Goal: Task Accomplishment & Management: Use online tool/utility

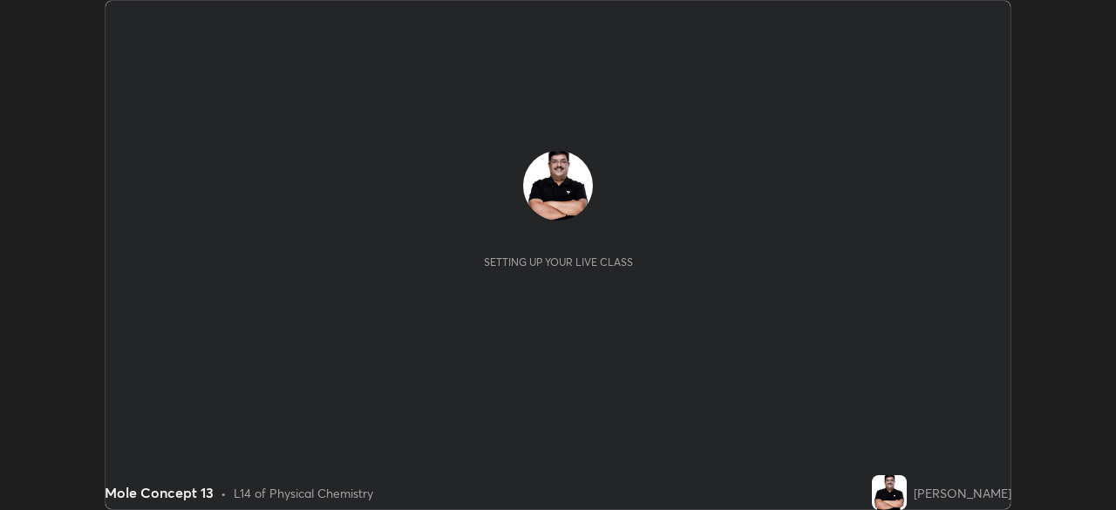
scroll to position [510, 1115]
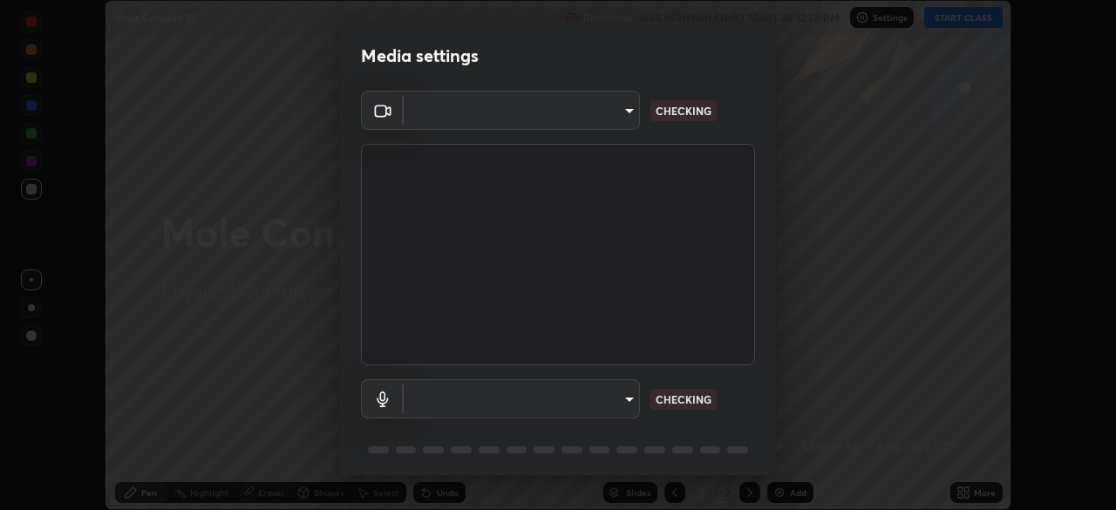
type input "26ea4645ce1167a88714ccf2a1c7b245e82c900ba769eb6e2bf526cec6792837"
click at [616, 404] on body "Erase all Mole Concept 13 Recording WAS SCHEDULED TO START AT 12:55 PM Settings…" at bounding box center [558, 255] width 1116 height 510
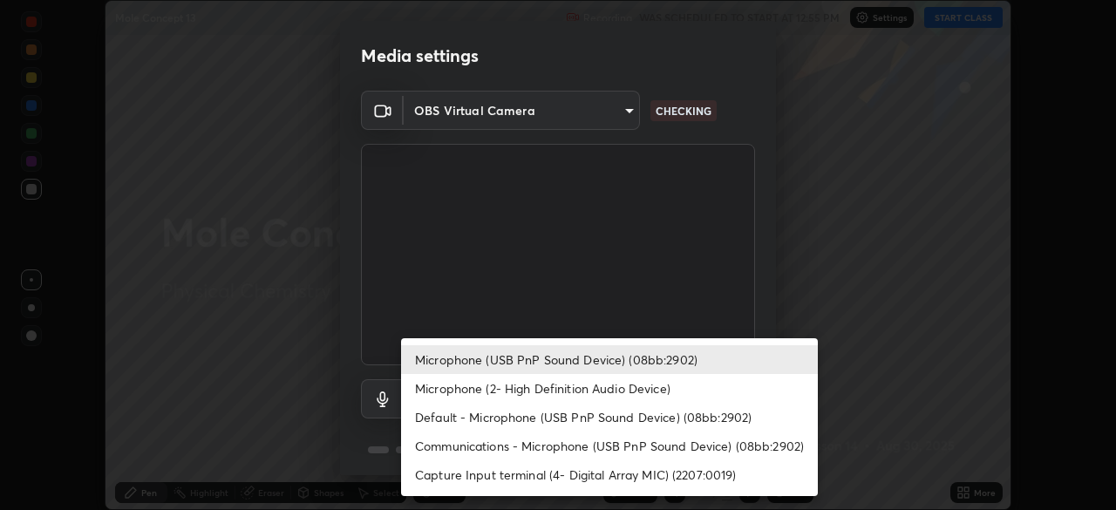
click at [720, 362] on li "Microphone (USB PnP Sound Device) (08bb:2902)" at bounding box center [609, 359] width 417 height 29
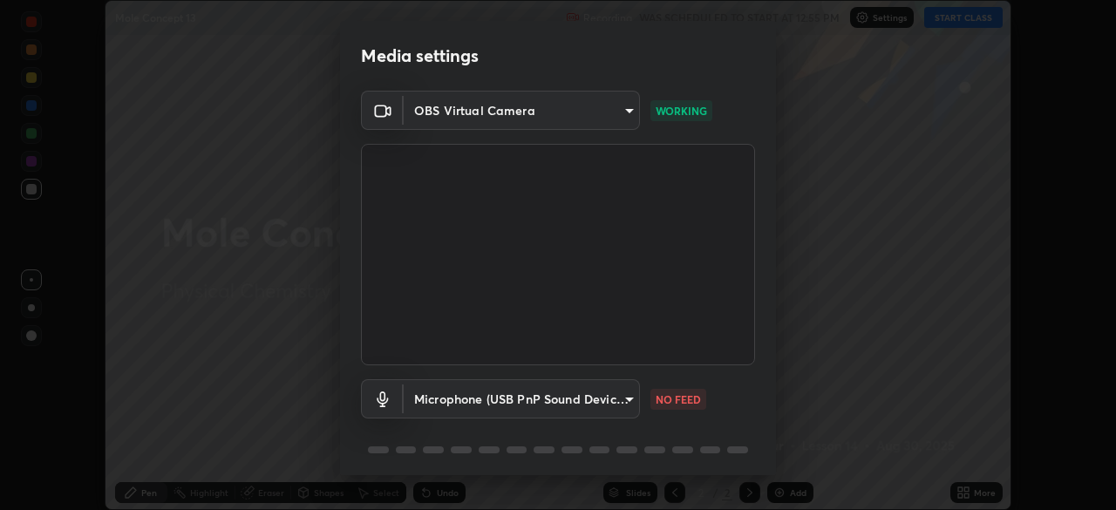
click at [621, 402] on body "Erase all Mole Concept 13 Recording WAS SCHEDULED TO START AT 12:55 PM Settings…" at bounding box center [558, 255] width 1116 height 510
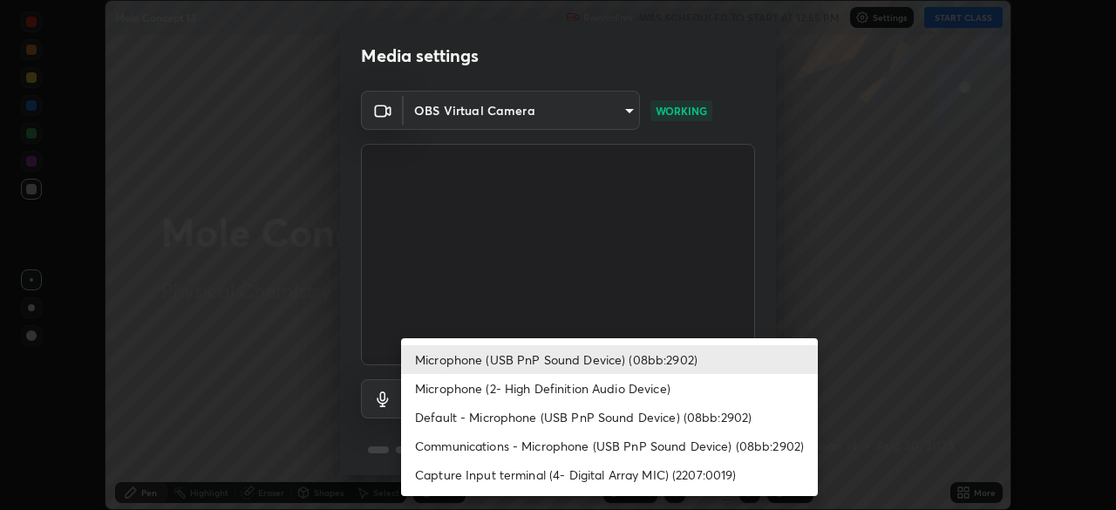
click at [711, 385] on li "Microphone (2- High Definition Audio Device)" at bounding box center [609, 388] width 417 height 29
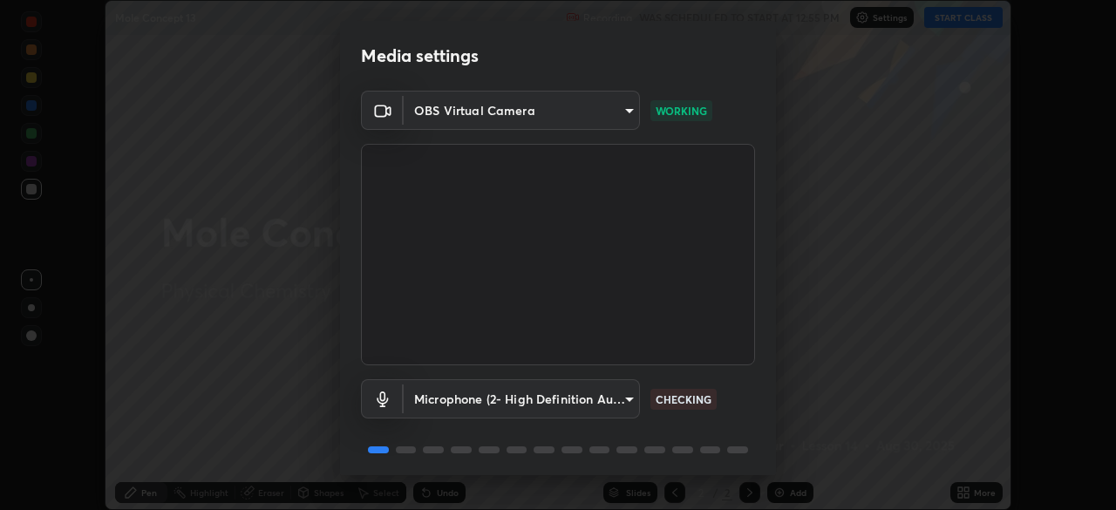
click at [629, 403] on body "Erase all Mole Concept 13 Recording WAS SCHEDULED TO START AT 12:55 PM Settings…" at bounding box center [558, 255] width 1116 height 510
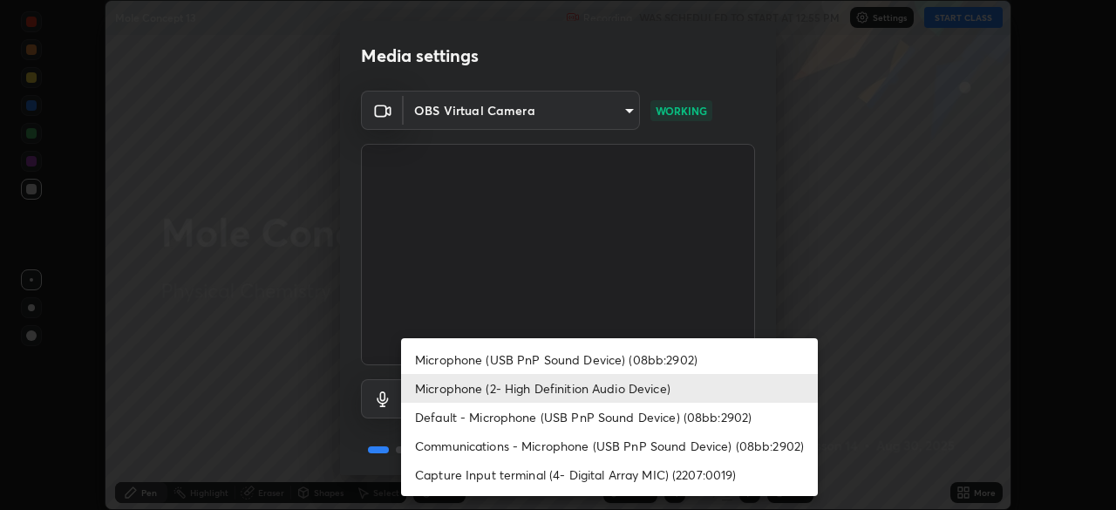
click at [696, 452] on li "Communications - Microphone (USB PnP Sound Device) (08bb:2902)" at bounding box center [609, 446] width 417 height 29
type input "communications"
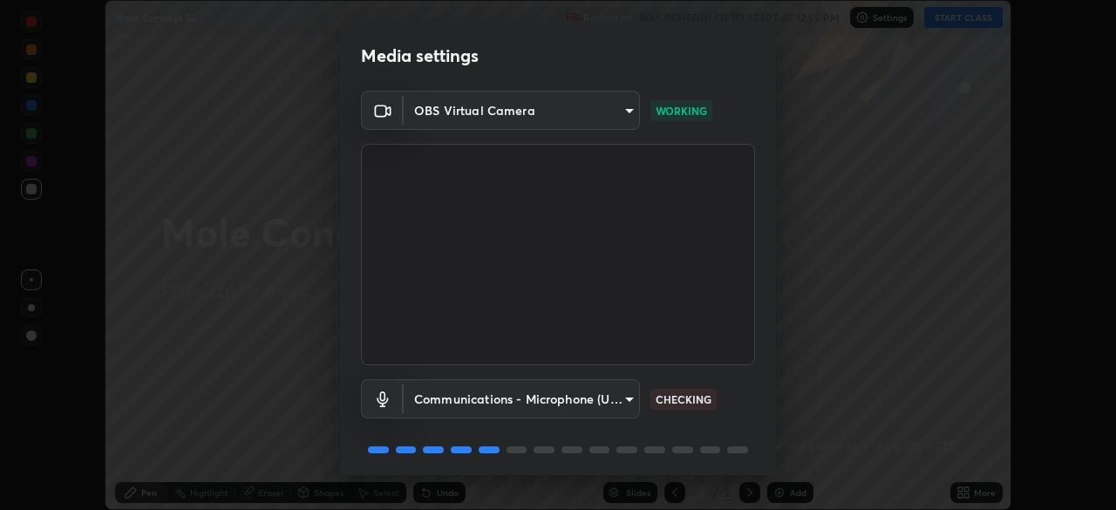
scroll to position [62, 0]
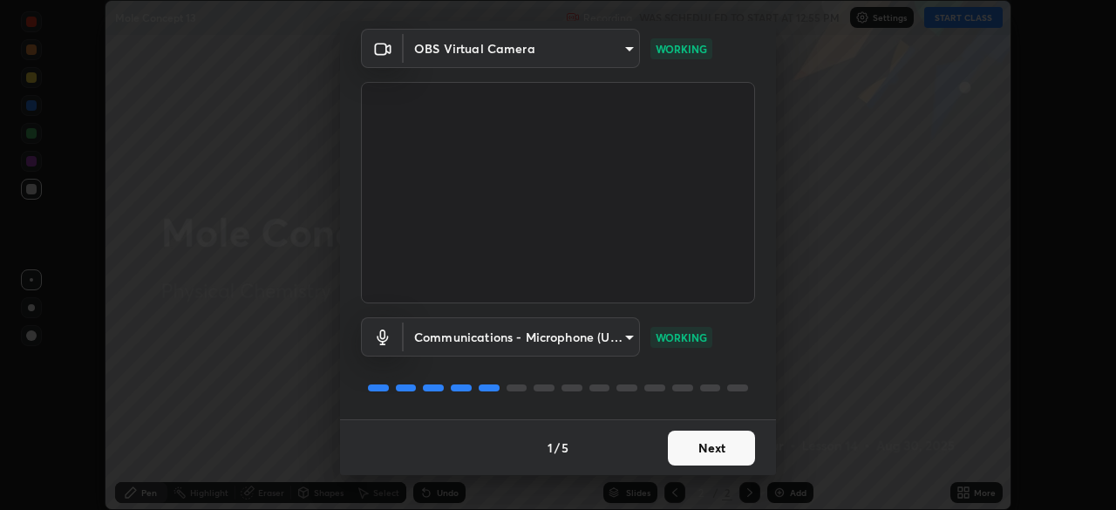
click at [731, 449] on button "Next" at bounding box center [711, 448] width 87 height 35
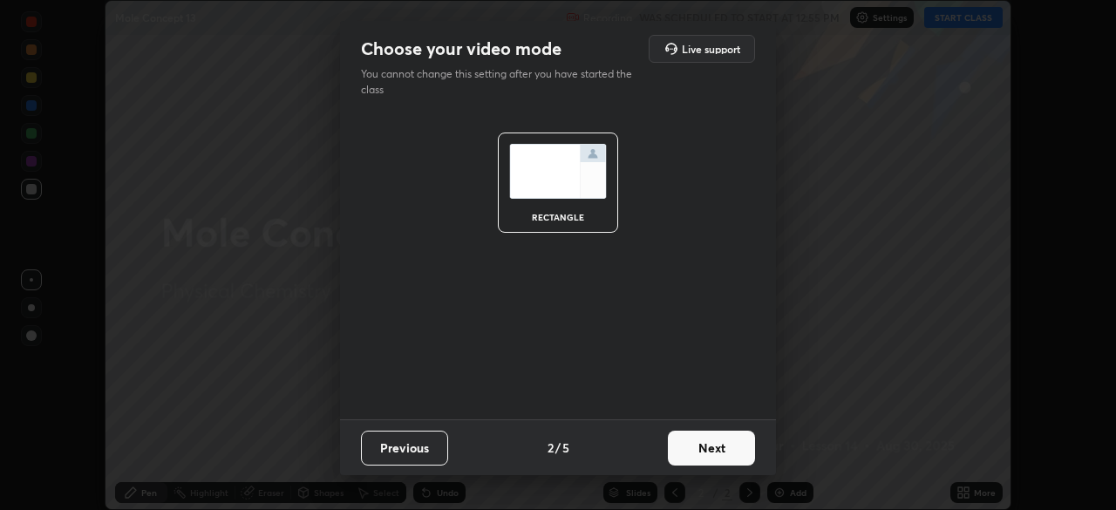
click at [733, 450] on button "Next" at bounding box center [711, 448] width 87 height 35
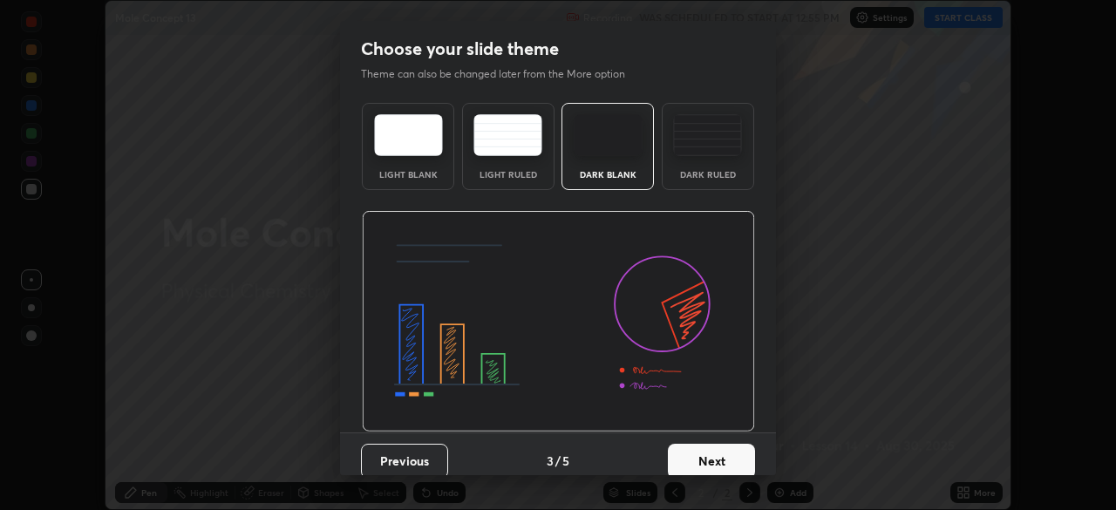
click at [743, 448] on button "Next" at bounding box center [711, 461] width 87 height 35
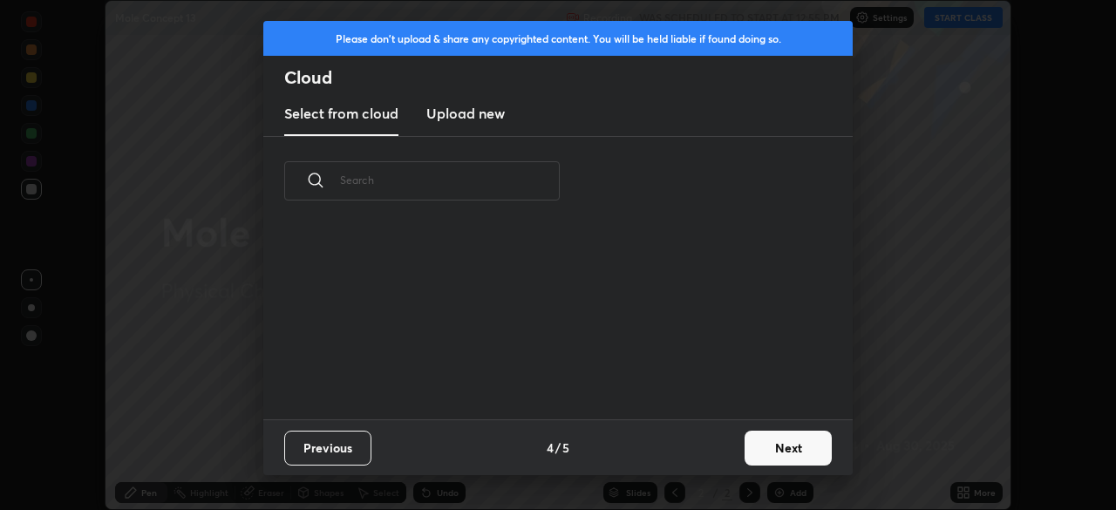
click at [771, 446] on button "Next" at bounding box center [788, 448] width 87 height 35
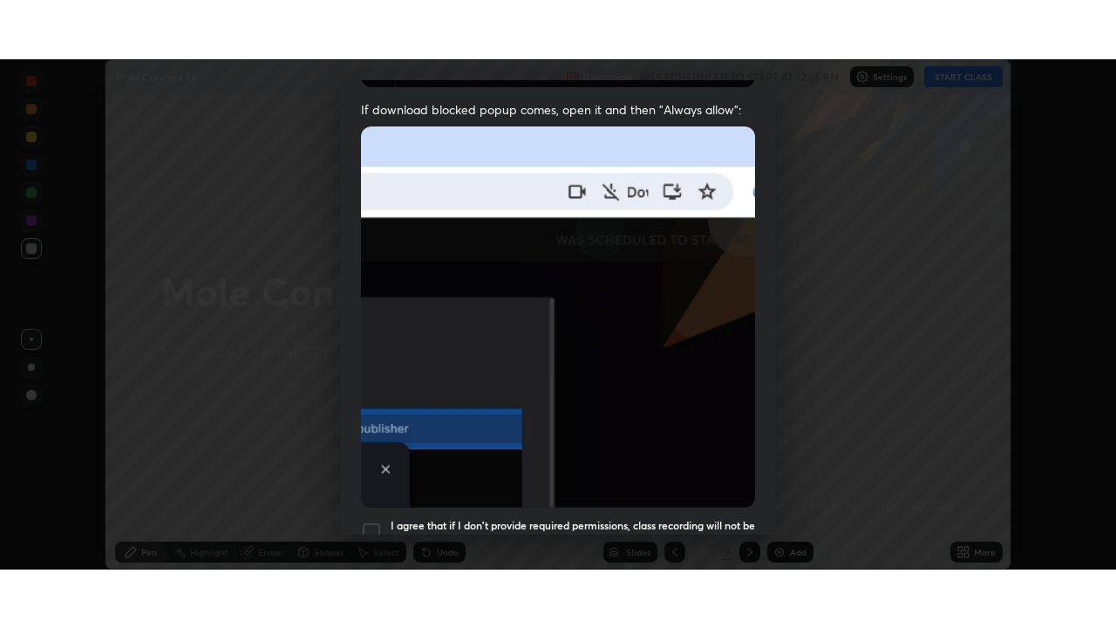
scroll to position [418, 0]
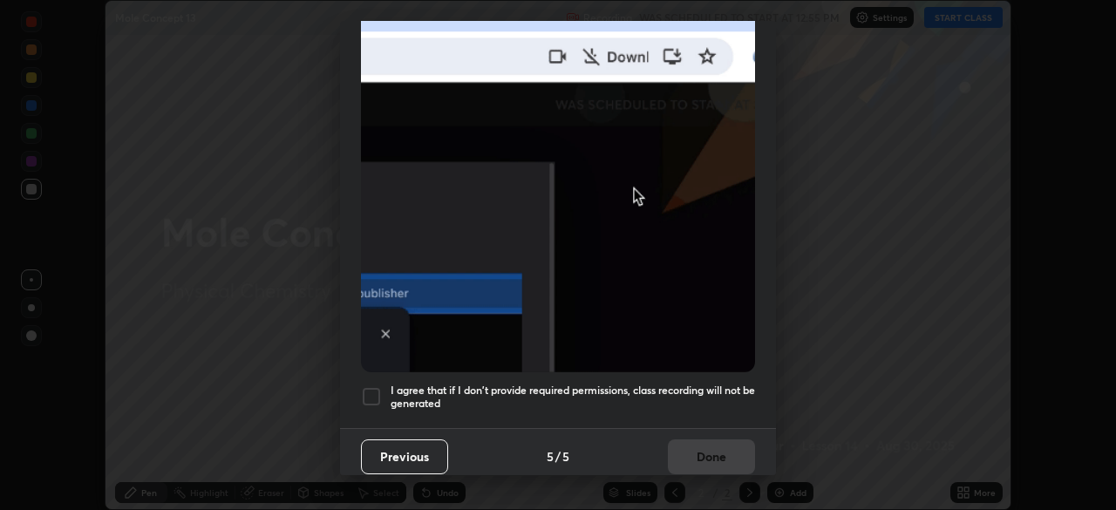
click at [376, 386] on div at bounding box center [371, 396] width 21 height 21
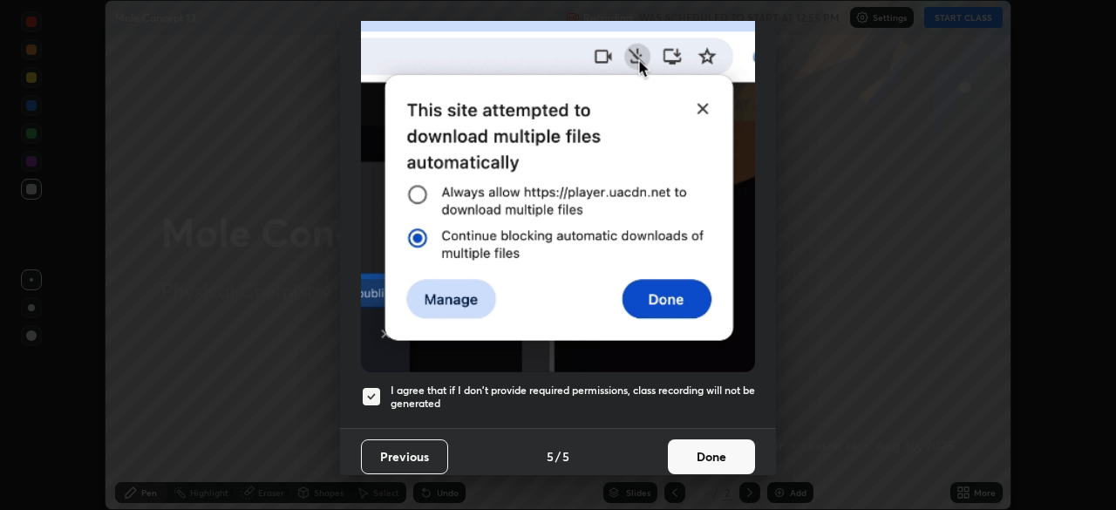
click at [713, 455] on button "Done" at bounding box center [711, 456] width 87 height 35
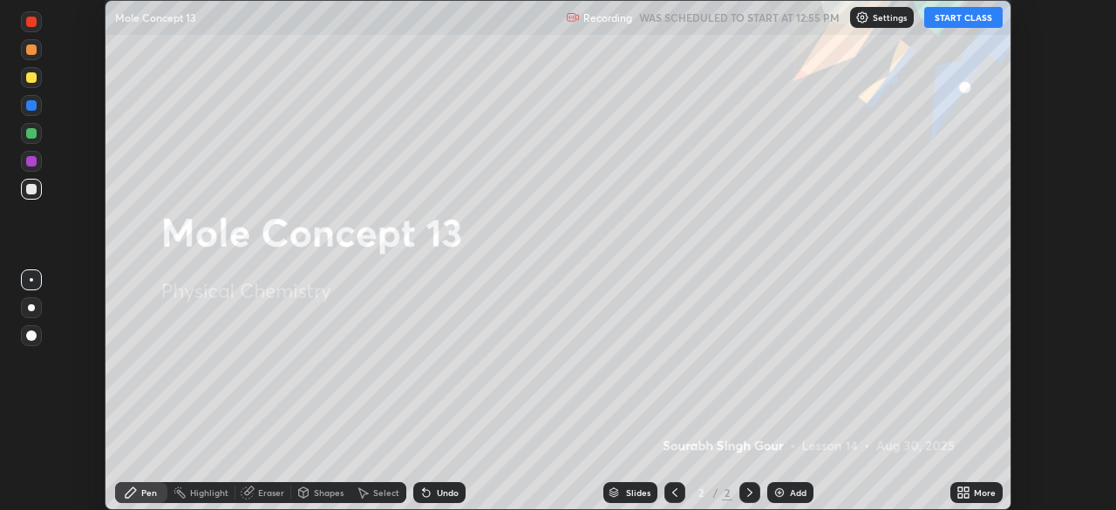
click at [964, 20] on button "START CLASS" at bounding box center [963, 17] width 78 height 21
click at [973, 498] on div "More" at bounding box center [976, 492] width 52 height 21
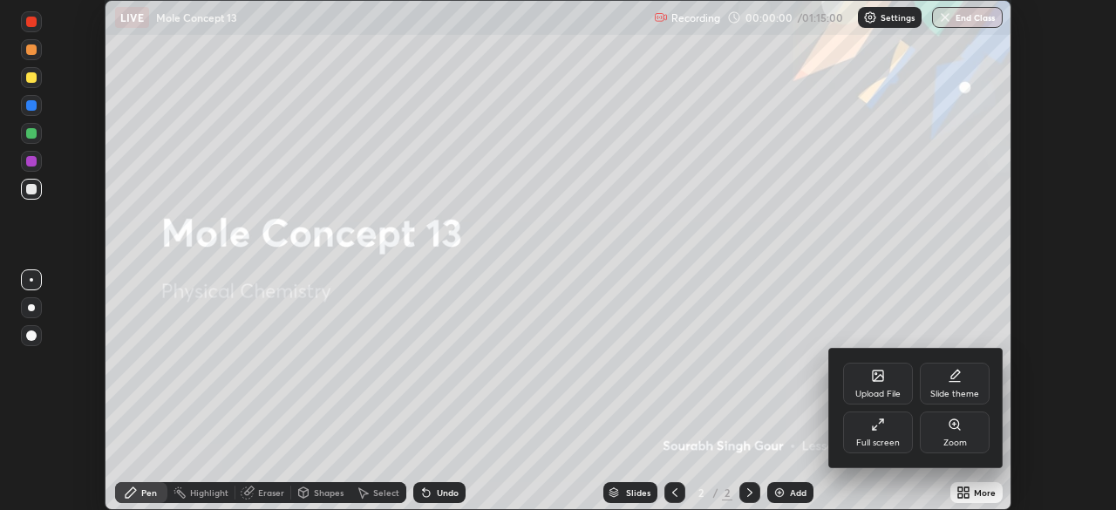
click at [895, 439] on div "Full screen" at bounding box center [878, 443] width 44 height 9
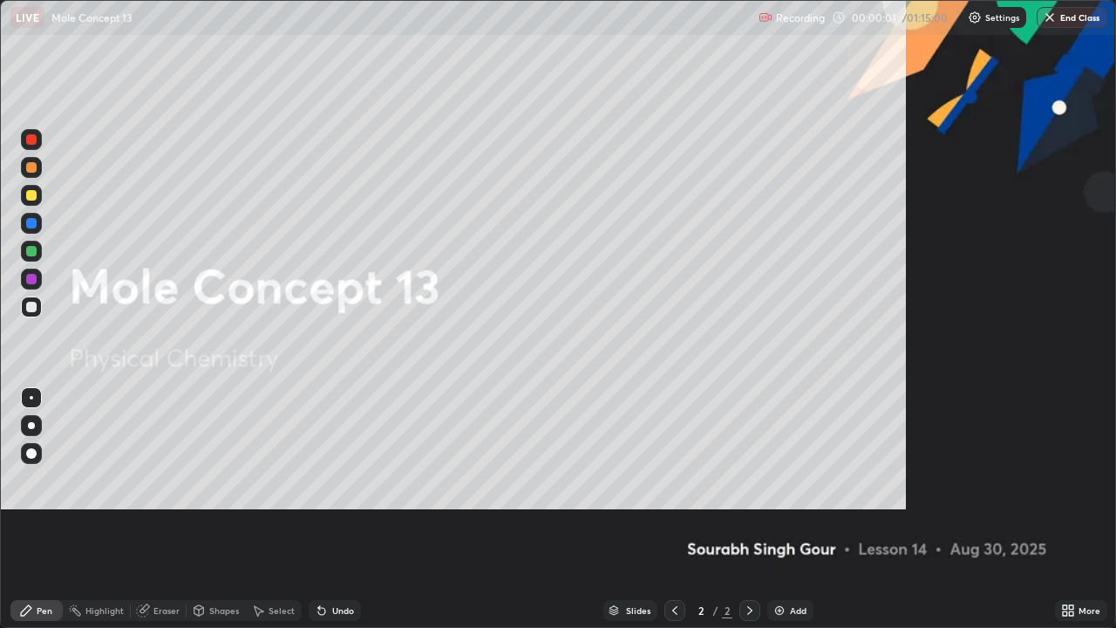
scroll to position [628, 1116]
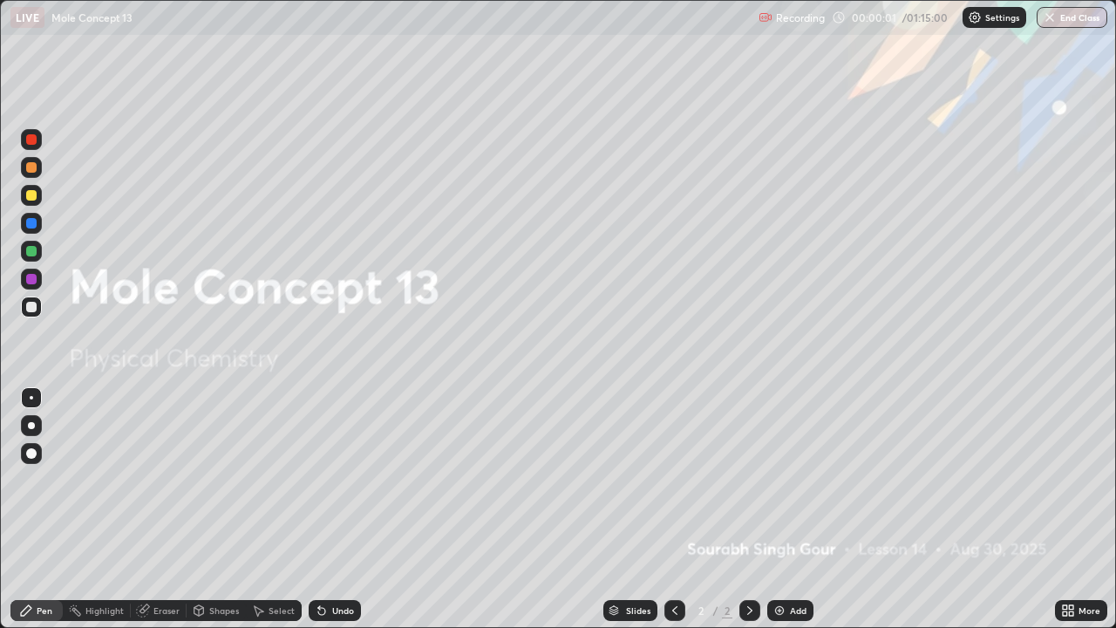
click at [790, 509] on div "Add" at bounding box center [798, 610] width 17 height 9
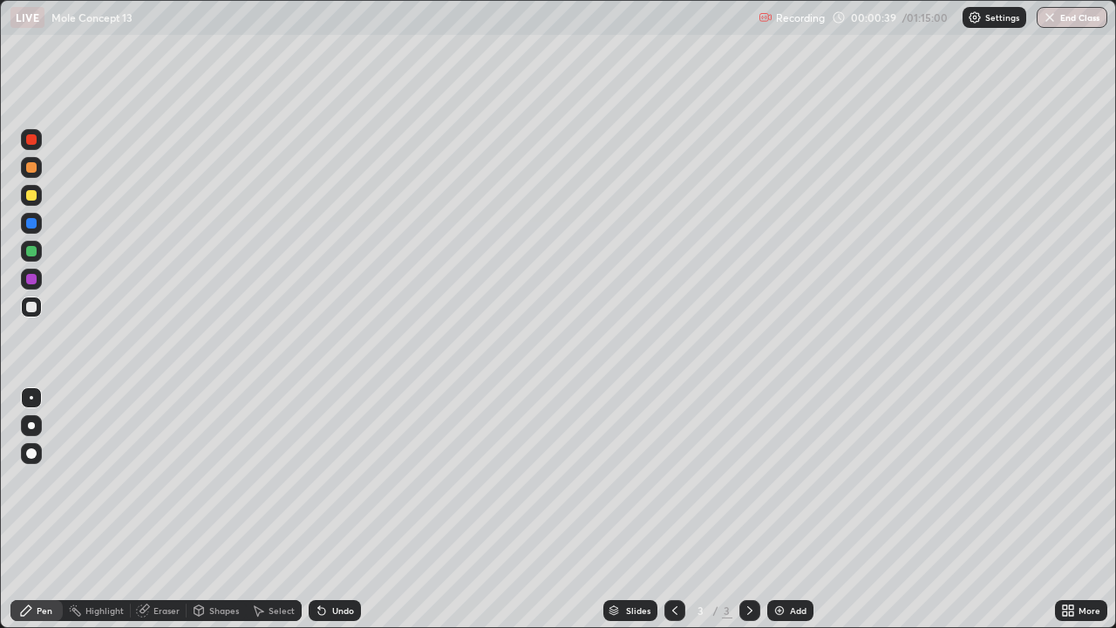
click at [31, 201] on div at bounding box center [31, 195] width 21 height 21
click at [31, 425] on div at bounding box center [31, 425] width 7 height 7
click at [36, 308] on div at bounding box center [31, 307] width 10 height 10
click at [34, 198] on div at bounding box center [31, 195] width 10 height 10
click at [333, 509] on div "Undo" at bounding box center [343, 610] width 22 height 9
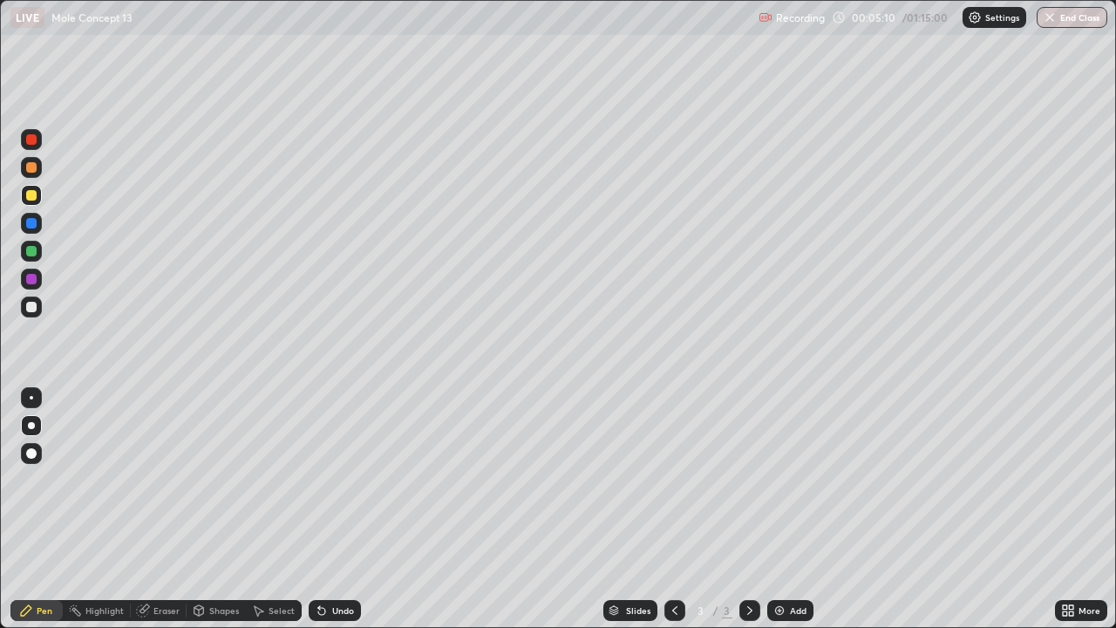
click at [776, 509] on img at bounding box center [779, 610] width 14 height 14
click at [672, 509] on icon at bounding box center [674, 610] width 5 height 9
click at [768, 509] on div "Add" at bounding box center [790, 610] width 46 height 21
click at [671, 509] on icon at bounding box center [675, 610] width 14 height 14
click at [743, 509] on icon at bounding box center [750, 610] width 14 height 14
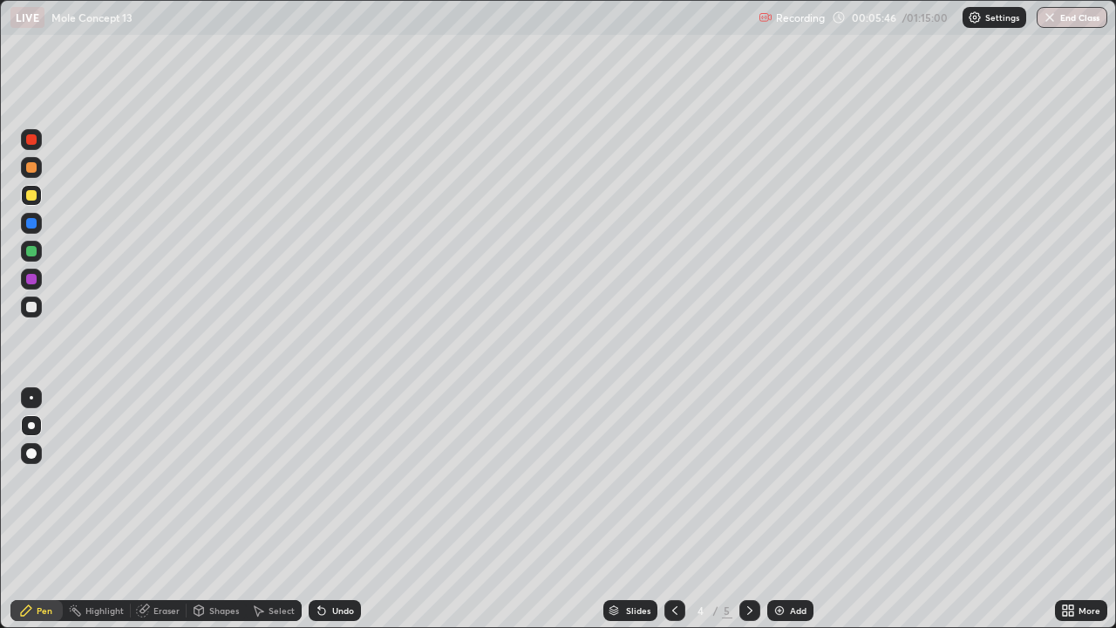
click at [739, 509] on div at bounding box center [749, 610] width 21 height 21
click at [671, 509] on icon at bounding box center [675, 610] width 14 height 14
click at [675, 509] on div at bounding box center [674, 610] width 21 height 21
click at [748, 509] on icon at bounding box center [750, 610] width 14 height 14
click at [750, 509] on div at bounding box center [749, 610] width 21 height 21
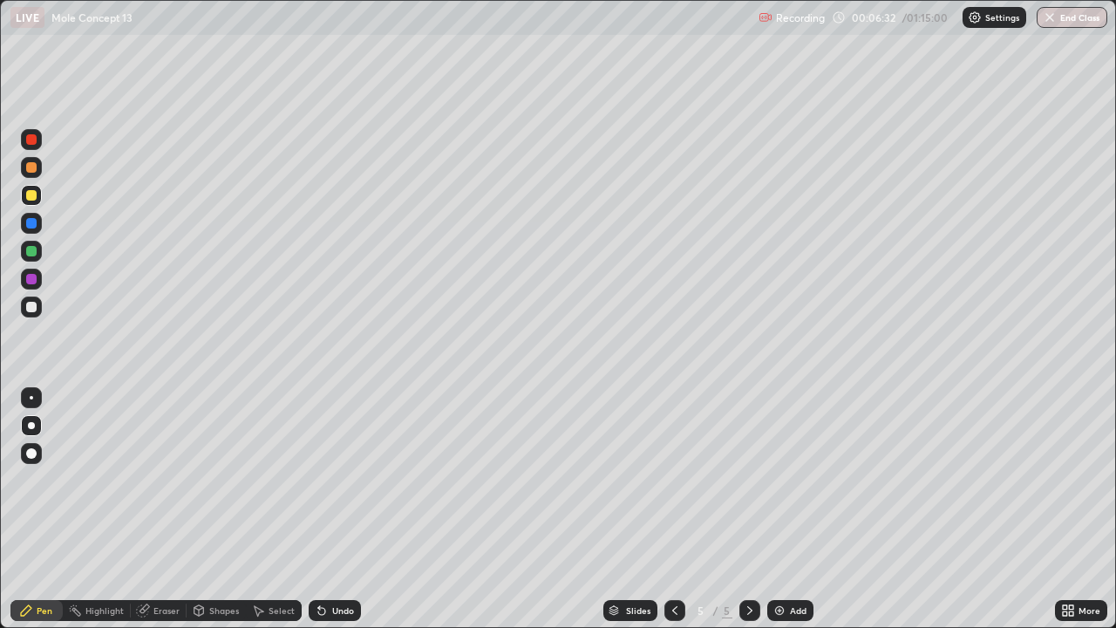
click at [673, 509] on icon at bounding box center [675, 610] width 14 height 14
click at [748, 509] on icon at bounding box center [750, 610] width 14 height 14
click at [748, 509] on icon at bounding box center [749, 610] width 5 height 9
click at [673, 509] on icon at bounding box center [675, 610] width 14 height 14
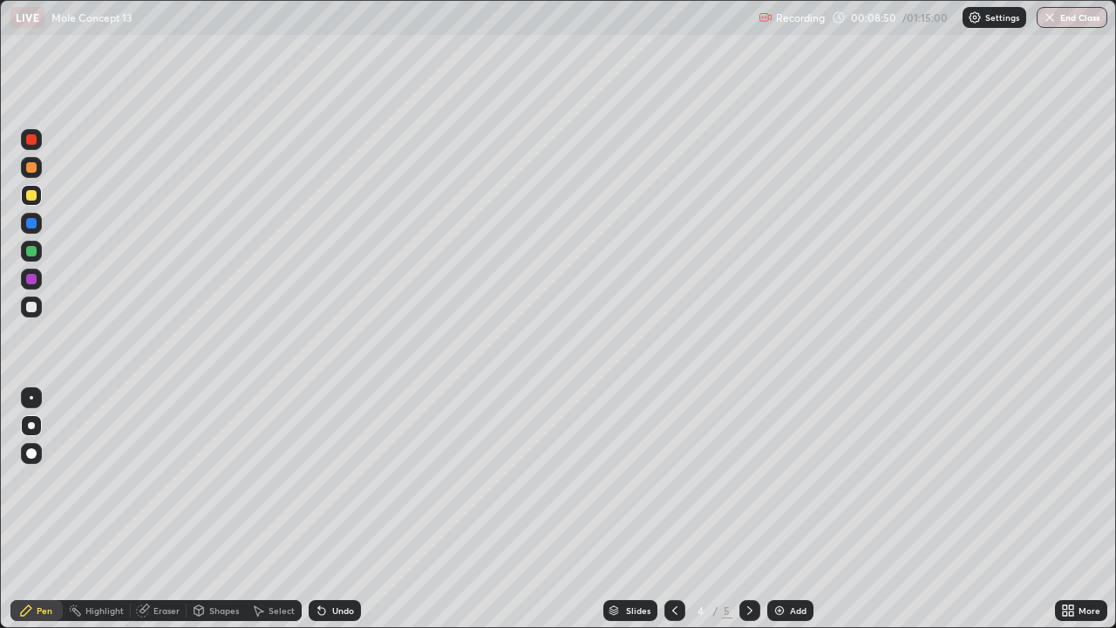
click at [674, 509] on icon at bounding box center [675, 610] width 14 height 14
click at [750, 509] on icon at bounding box center [750, 610] width 14 height 14
click at [751, 509] on icon at bounding box center [750, 610] width 14 height 14
click at [780, 509] on img at bounding box center [779, 610] width 14 height 14
click at [333, 509] on div "Undo" at bounding box center [335, 610] width 52 height 21
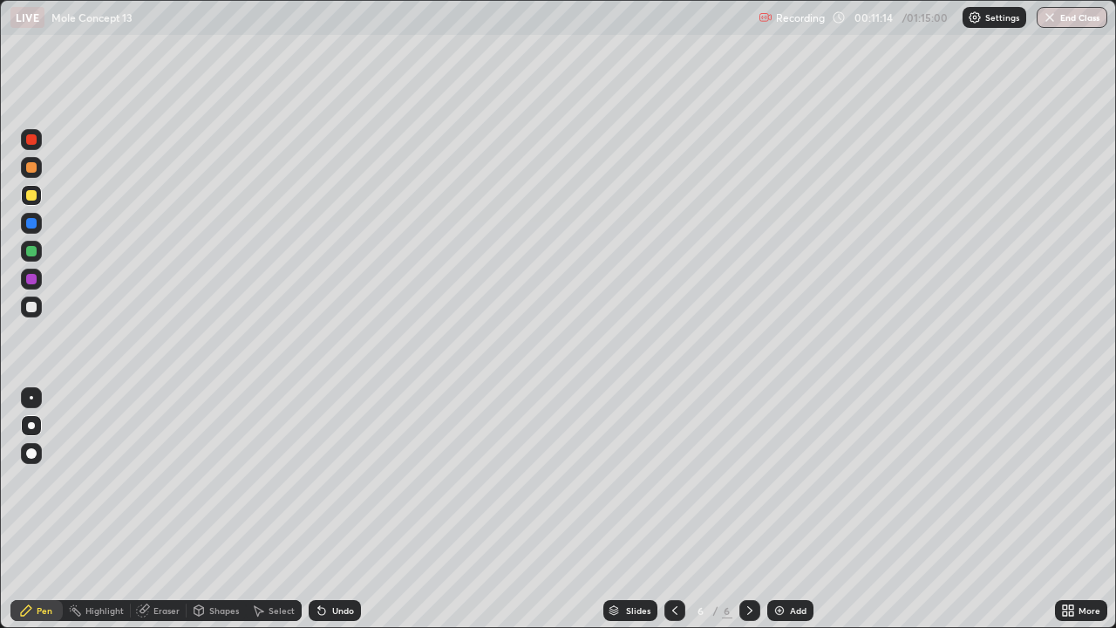
click at [330, 509] on div "Undo" at bounding box center [335, 610] width 52 height 21
click at [329, 509] on div "Undo" at bounding box center [335, 610] width 52 height 21
click at [333, 509] on div "Undo" at bounding box center [335, 610] width 52 height 21
click at [337, 509] on div "Undo" at bounding box center [335, 610] width 52 height 21
click at [780, 509] on img at bounding box center [779, 610] width 14 height 14
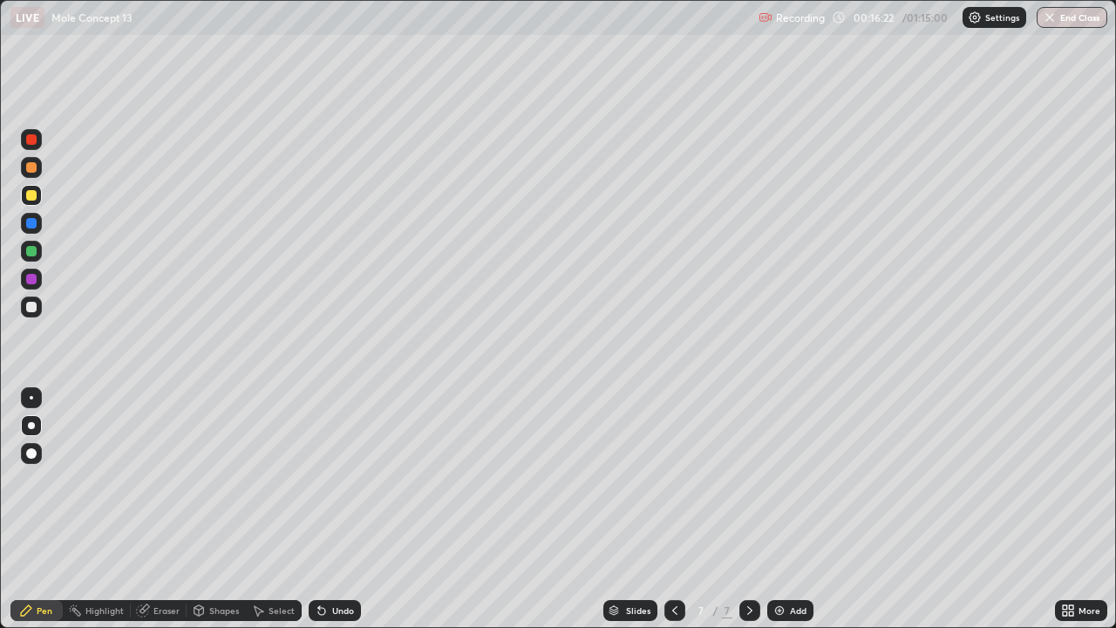
click at [36, 309] on div at bounding box center [31, 307] width 10 height 10
click at [670, 509] on icon at bounding box center [675, 610] width 14 height 14
click at [748, 509] on icon at bounding box center [750, 610] width 14 height 14
click at [337, 509] on div "Undo" at bounding box center [335, 610] width 52 height 21
click at [784, 509] on img at bounding box center [779, 610] width 14 height 14
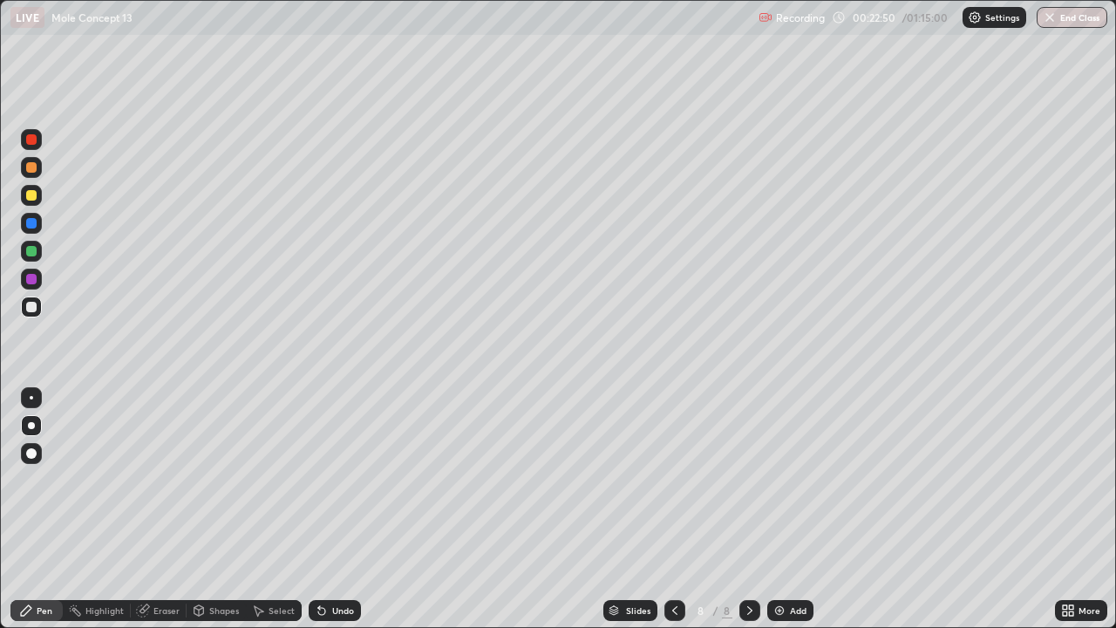
click at [35, 194] on div at bounding box center [31, 195] width 10 height 10
click at [31, 307] on div at bounding box center [31, 307] width 10 height 10
click at [34, 196] on div at bounding box center [31, 195] width 10 height 10
click at [33, 195] on div at bounding box center [31, 195] width 10 height 10
click at [778, 509] on img at bounding box center [779, 610] width 14 height 14
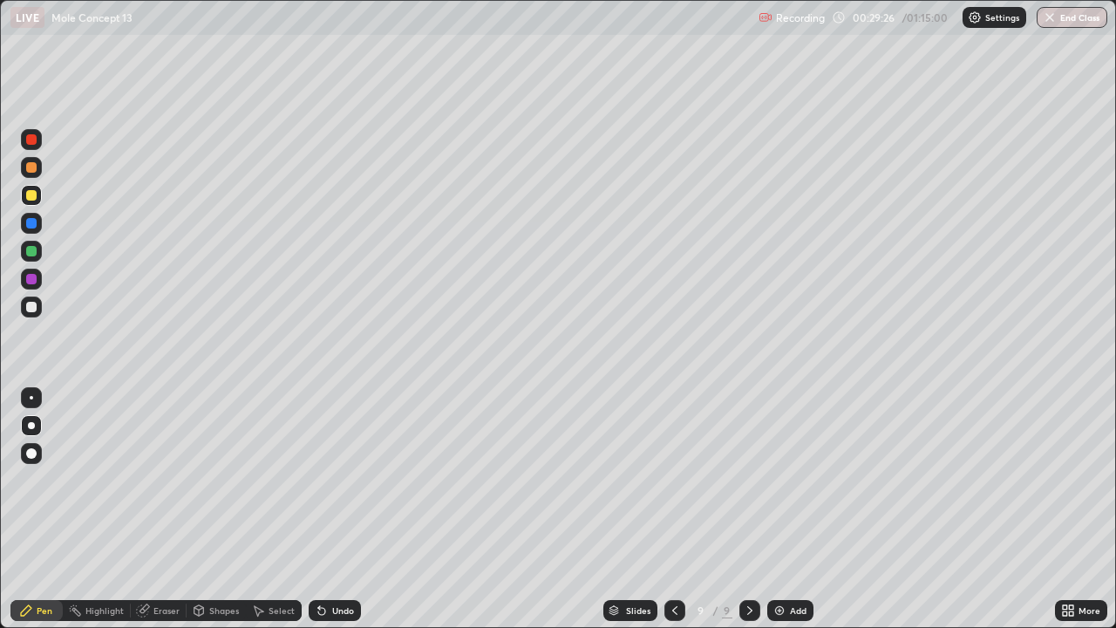
click at [31, 310] on div at bounding box center [31, 307] width 10 height 10
click at [335, 509] on div "Undo" at bounding box center [343, 610] width 22 height 9
click at [774, 509] on img at bounding box center [779, 610] width 14 height 14
click at [674, 509] on icon at bounding box center [674, 610] width 14 height 14
click at [745, 509] on icon at bounding box center [750, 610] width 14 height 14
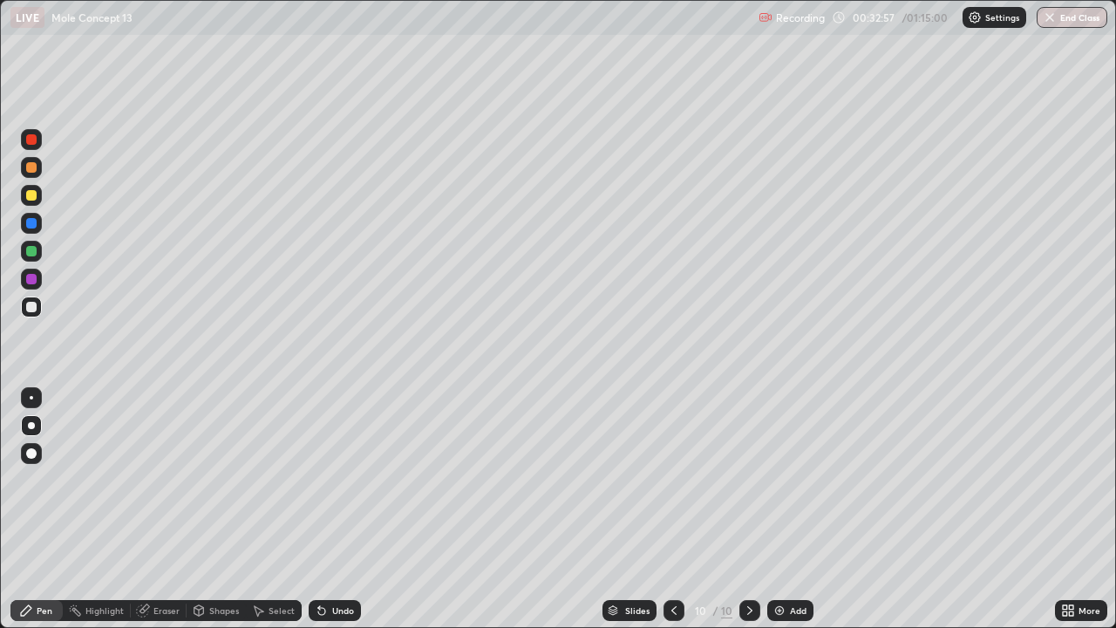
click at [34, 200] on div at bounding box center [31, 195] width 10 height 10
click at [34, 305] on div at bounding box center [31, 307] width 10 height 10
click at [790, 509] on div "Add" at bounding box center [798, 610] width 17 height 9
click at [31, 196] on div at bounding box center [31, 195] width 10 height 10
click at [29, 309] on div at bounding box center [31, 307] width 10 height 10
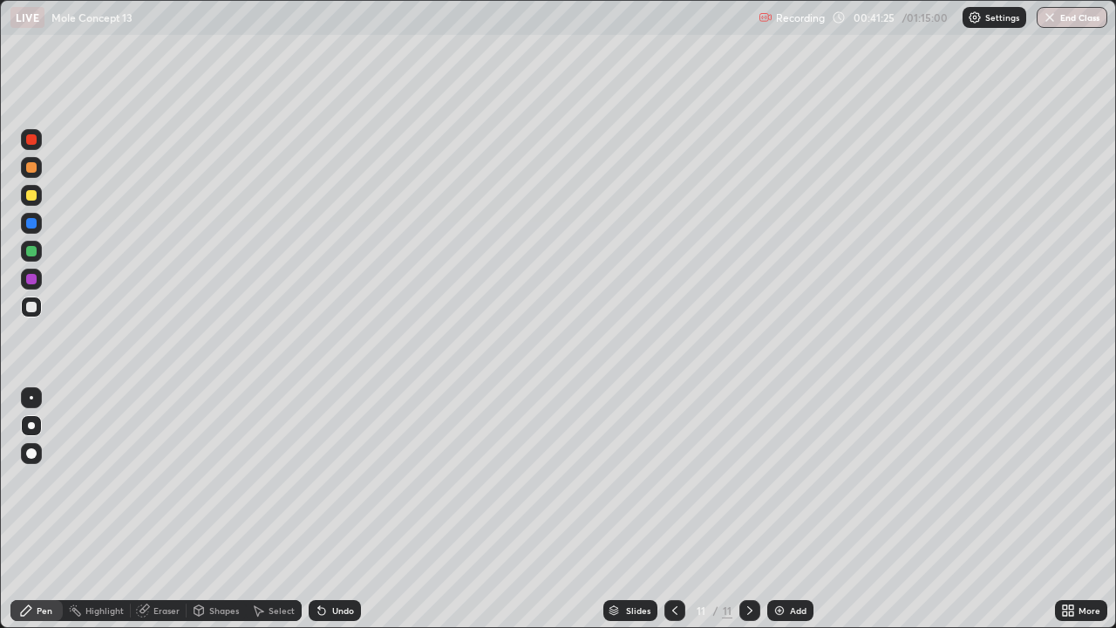
click at [673, 509] on icon at bounding box center [675, 610] width 14 height 14
click at [675, 509] on div at bounding box center [674, 610] width 21 height 35
click at [673, 509] on icon at bounding box center [675, 610] width 14 height 14
click at [747, 509] on icon at bounding box center [750, 610] width 14 height 14
click at [749, 509] on icon at bounding box center [749, 610] width 5 height 9
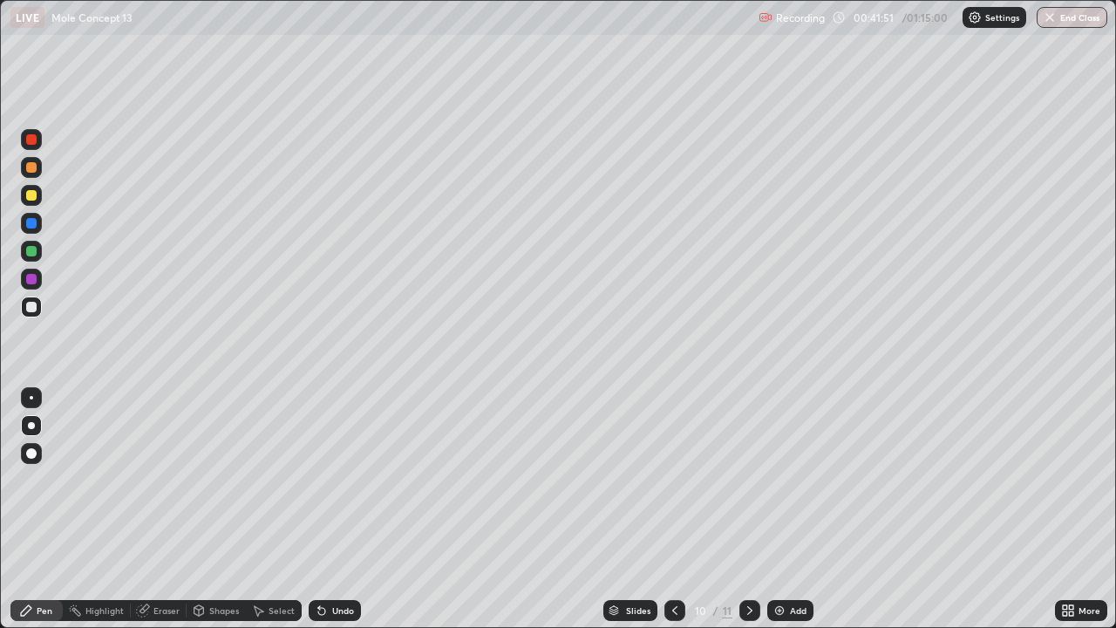
click at [748, 509] on icon at bounding box center [750, 610] width 14 height 14
click at [1058, 18] on button "End Class" at bounding box center [1072, 17] width 71 height 21
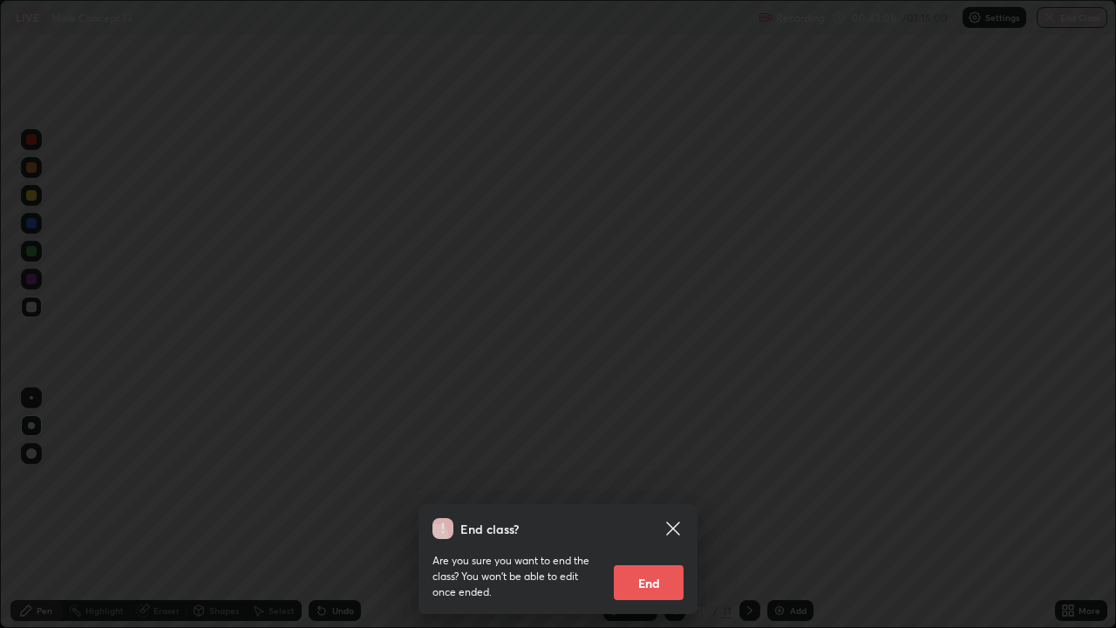
click at [653, 509] on button "End" at bounding box center [649, 582] width 70 height 35
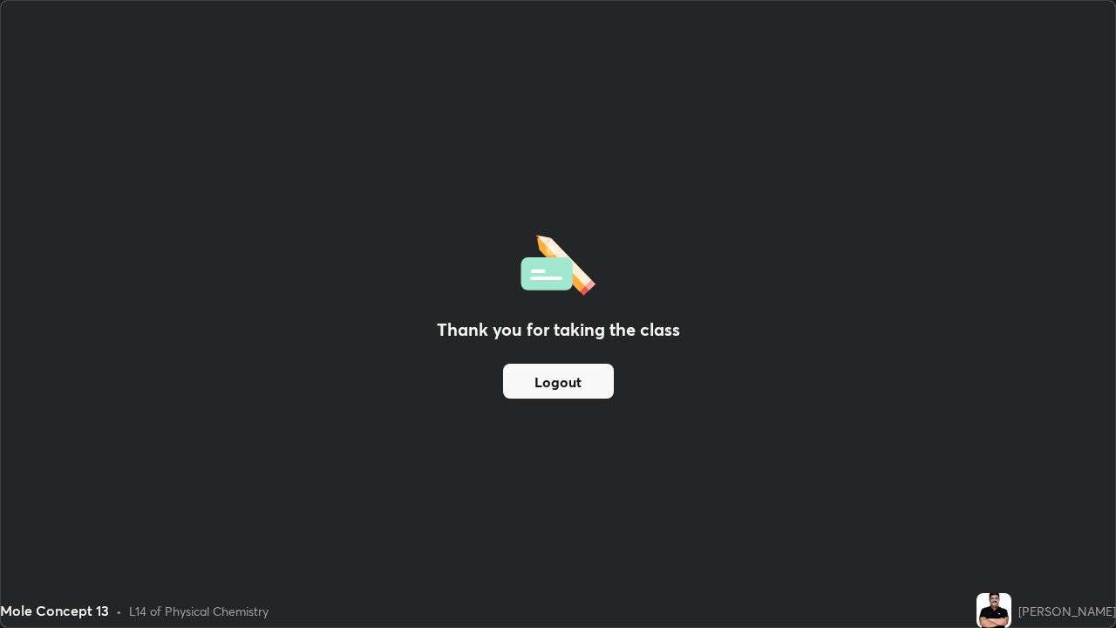
click at [567, 381] on button "Logout" at bounding box center [558, 381] width 111 height 35
